Goal: Information Seeking & Learning: Learn about a topic

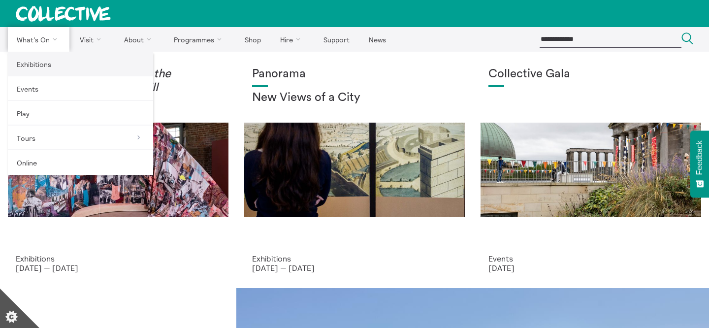
click at [60, 56] on link "Exhibitions" at bounding box center [80, 64] width 145 height 25
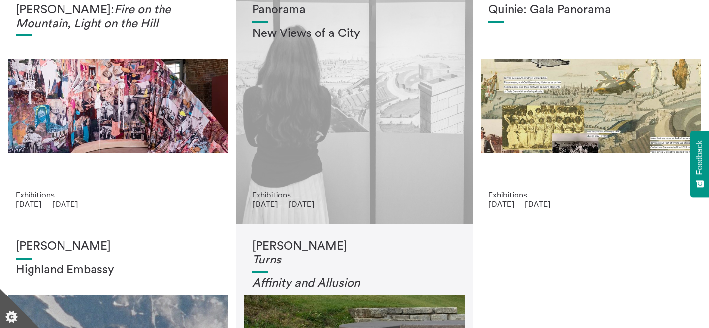
scroll to position [80, 0]
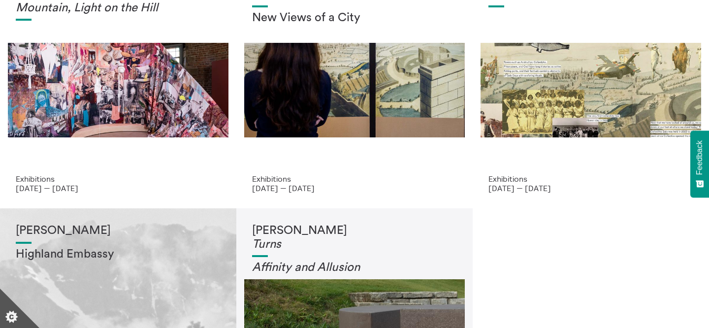
click at [181, 262] on div "Shen Xin Highland Embassy" at bounding box center [118, 317] width 205 height 187
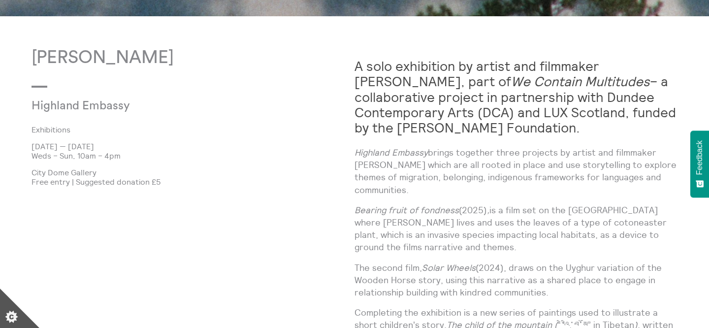
scroll to position [568, 0]
